Goal: Find specific page/section: Find specific page/section

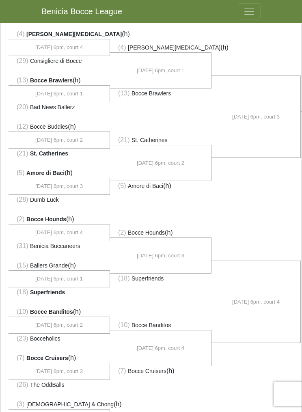
scroll to position [249, 0]
click at [242, 328] on li "[DATE] 6pm, court 4" at bounding box center [256, 302] width 89 height 82
click at [240, 325] on li "[DATE] 6pm, court 4" at bounding box center [256, 302] width 89 height 82
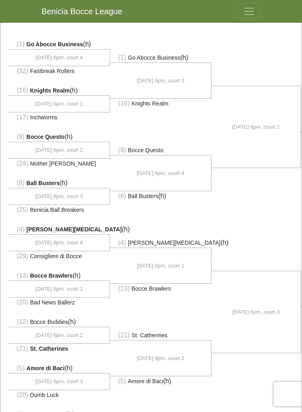
scroll to position [0, 0]
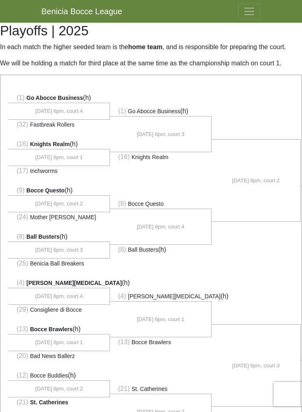
click at [255, 13] on span "Toggle navigation" at bounding box center [249, 11] width 12 height 12
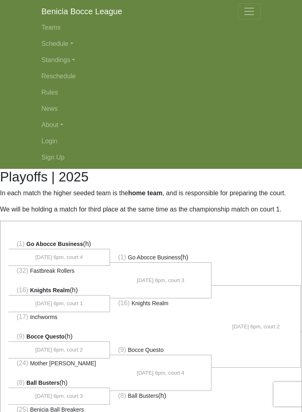
click at [237, 93] on link "Rules" at bounding box center [150, 92] width 219 height 16
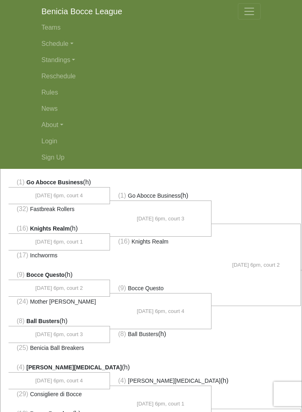
scroll to position [63, 0]
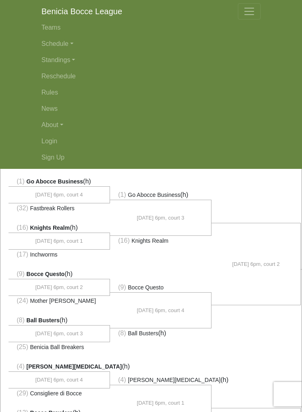
click at [279, 334] on li at bounding box center [256, 356] width 89 height 83
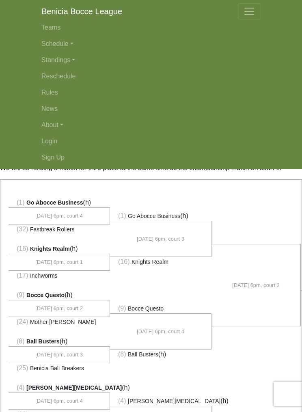
scroll to position [43, 0]
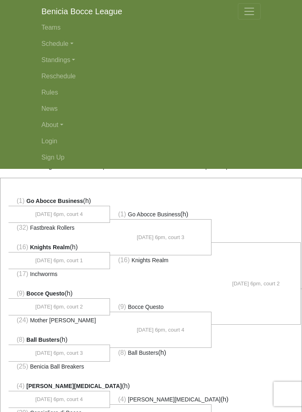
click at [56, 27] on link "Teams" at bounding box center [150, 27] width 219 height 16
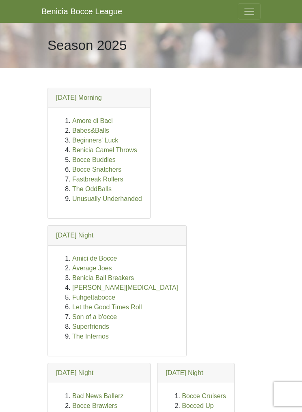
click at [248, 17] on span "Toggle navigation" at bounding box center [249, 11] width 12 height 12
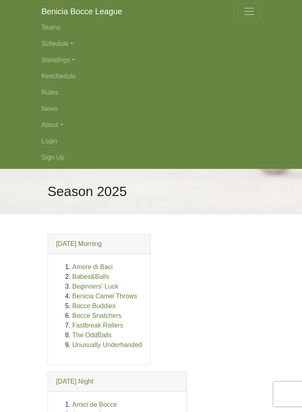
click at [69, 46] on link "Schedule" at bounding box center [150, 44] width 219 height 16
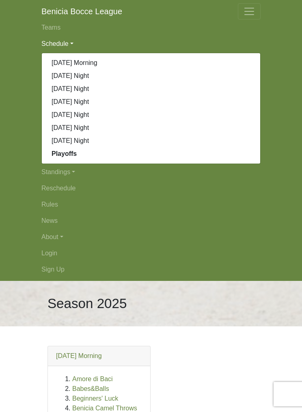
click at [95, 130] on link "[DATE] Night" at bounding box center [151, 127] width 218 height 13
